Goal: Transaction & Acquisition: Purchase product/service

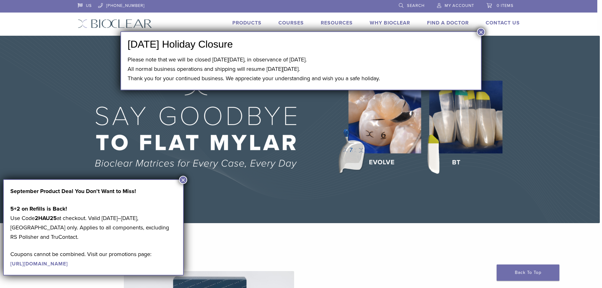
click at [181, 176] on button "×" at bounding box center [183, 180] width 8 height 8
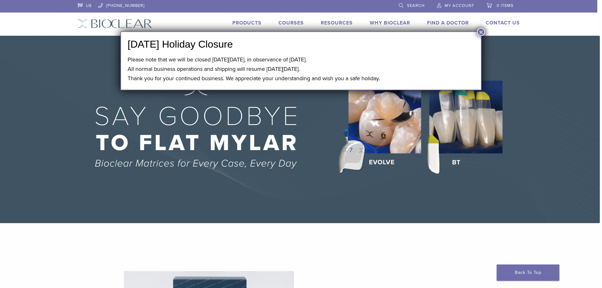
click at [482, 30] on button "×" at bounding box center [481, 32] width 8 height 8
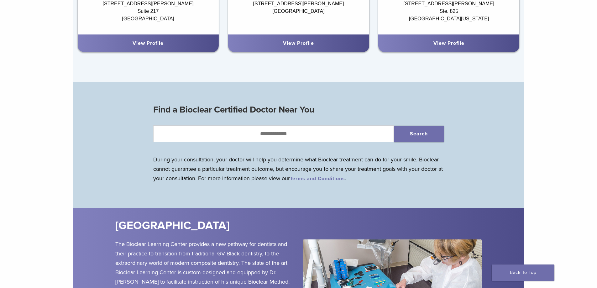
scroll to position [376, 0]
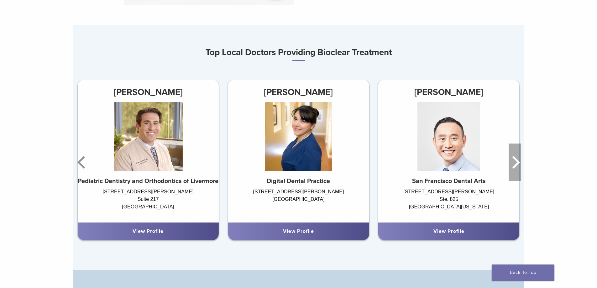
click at [511, 161] on icon "Next" at bounding box center [515, 163] width 13 height 38
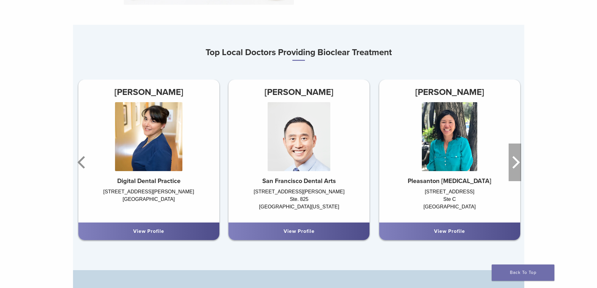
click at [511, 161] on icon "Next" at bounding box center [515, 163] width 13 height 38
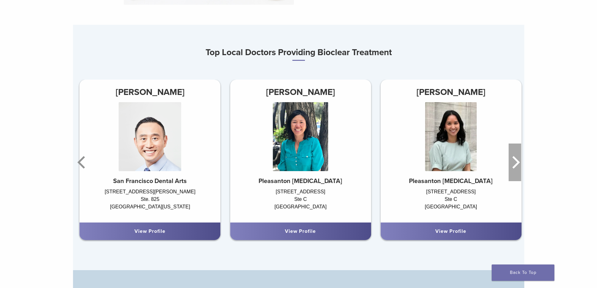
click at [511, 161] on icon "Next" at bounding box center [515, 163] width 13 height 38
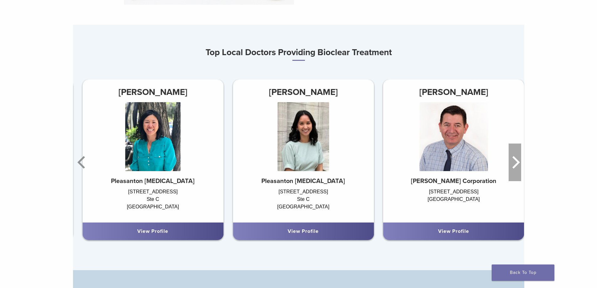
click at [511, 161] on icon "Next" at bounding box center [515, 163] width 13 height 38
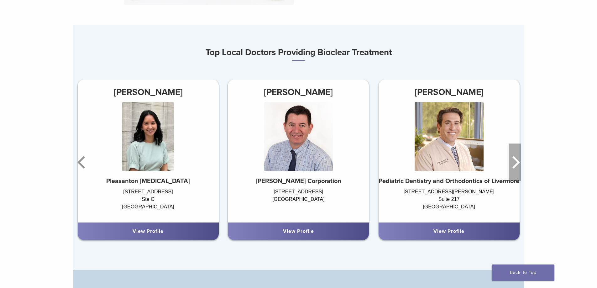
click at [511, 161] on icon "Next" at bounding box center [515, 163] width 13 height 38
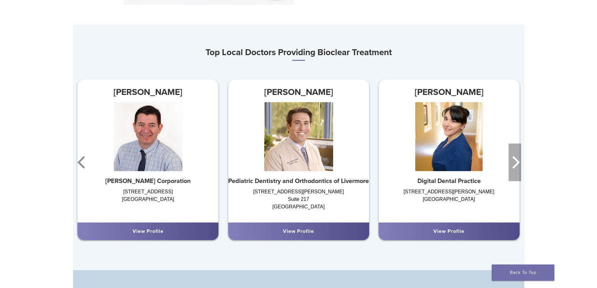
click at [511, 161] on icon "Next" at bounding box center [515, 163] width 13 height 38
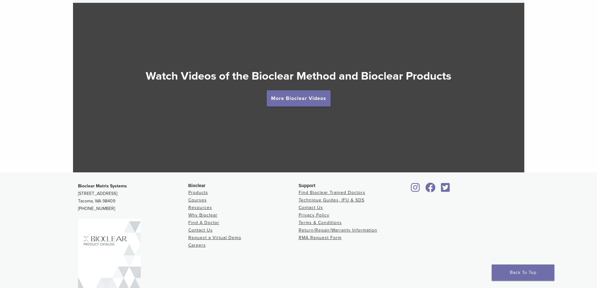
scroll to position [1160, 0]
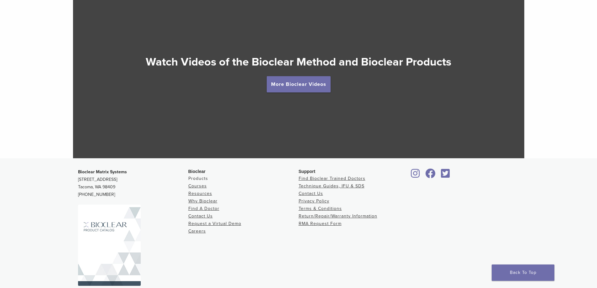
click at [200, 179] on link "Products" at bounding box center [198, 178] width 20 height 5
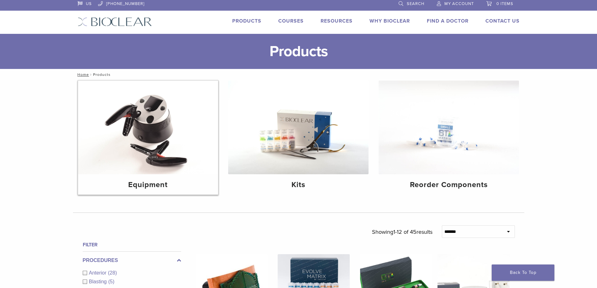
scroll to position [31, 0]
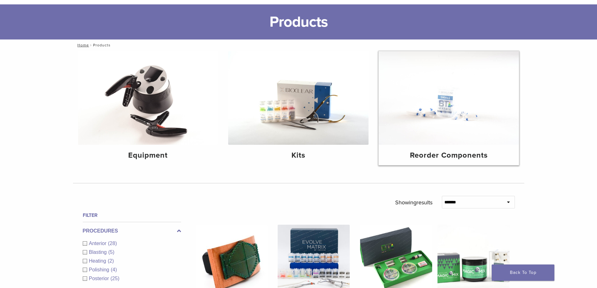
click at [466, 132] on img at bounding box center [449, 98] width 140 height 94
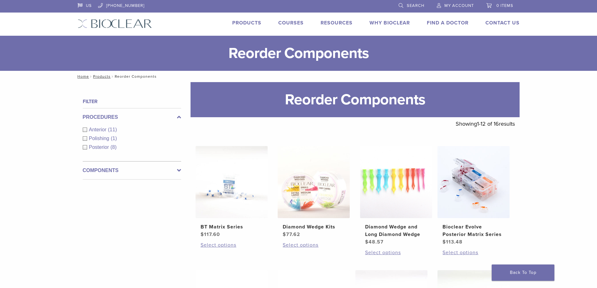
scroll to position [125, 0]
